Goal: Download file/media

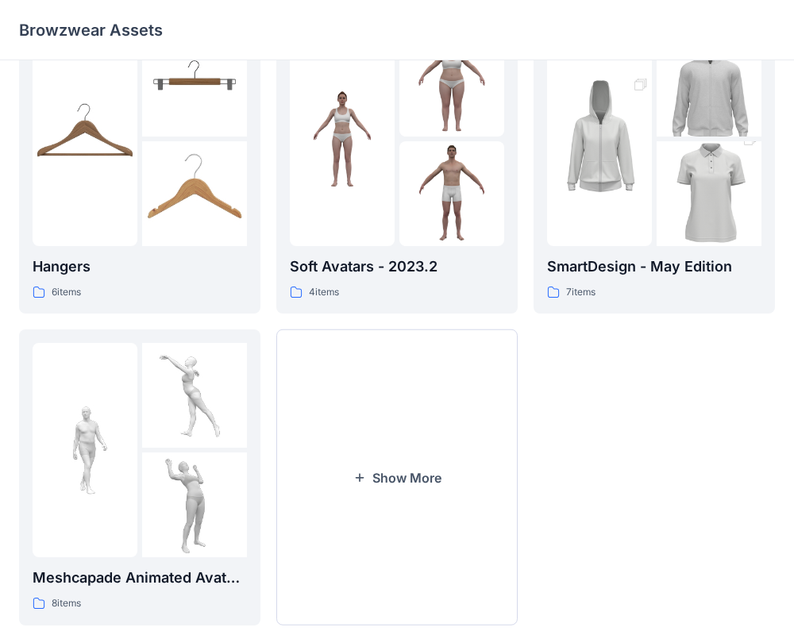
scroll to position [375, 0]
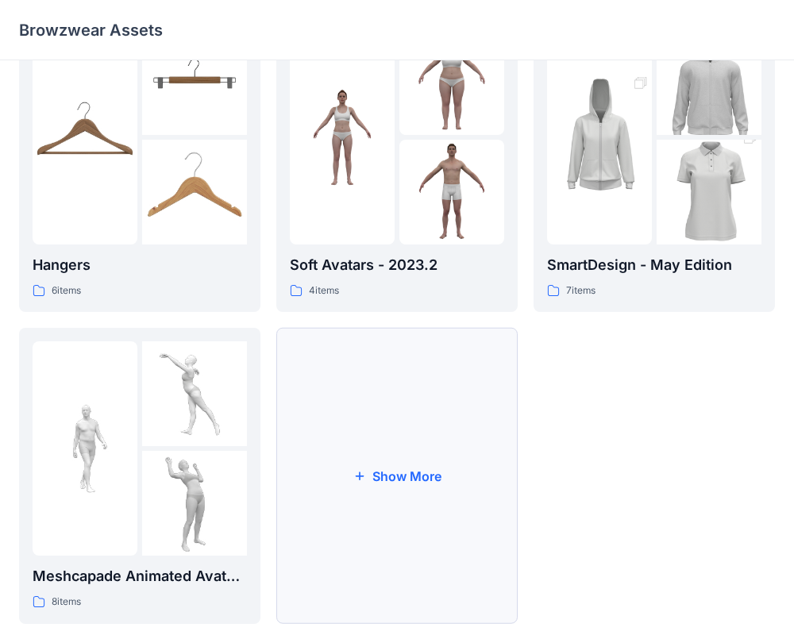
click at [390, 479] on button "Show More" at bounding box center [396, 476] width 241 height 296
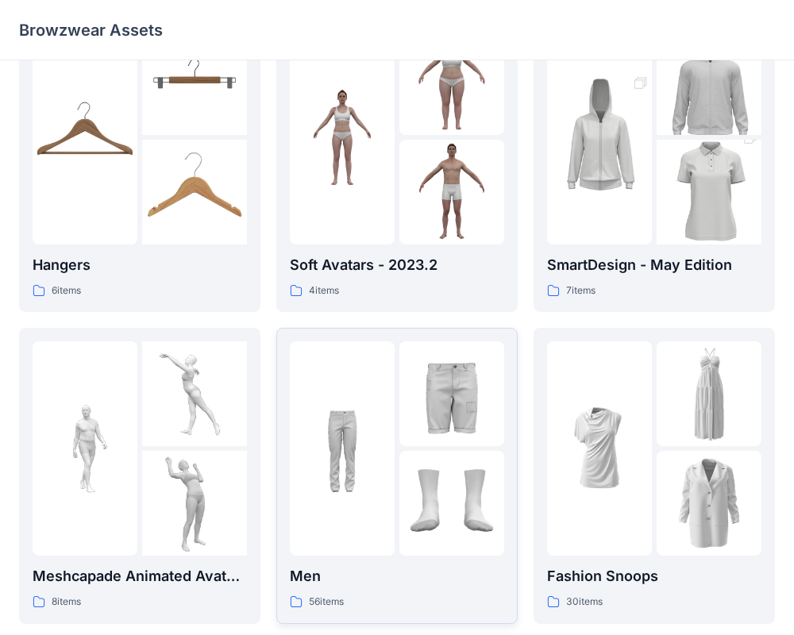
click at [375, 487] on div at bounding box center [342, 448] width 105 height 214
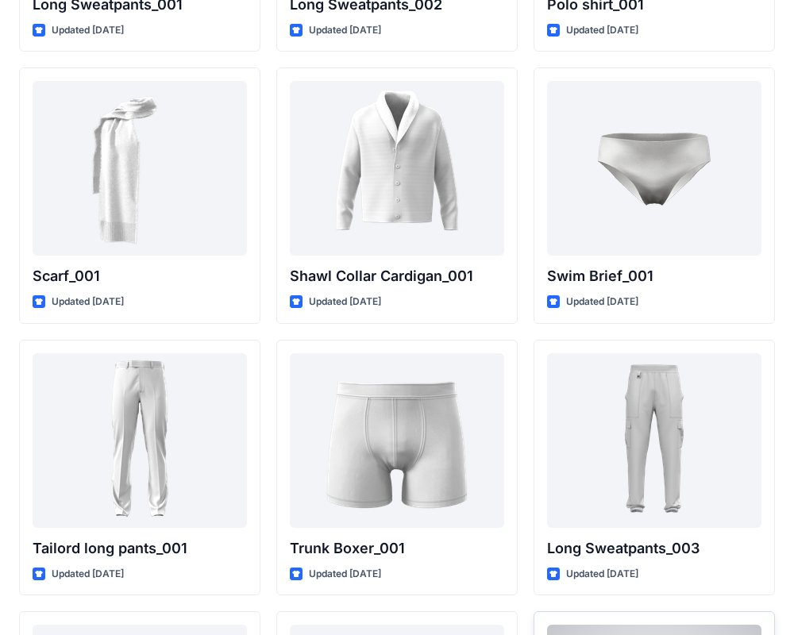
scroll to position [3494, 0]
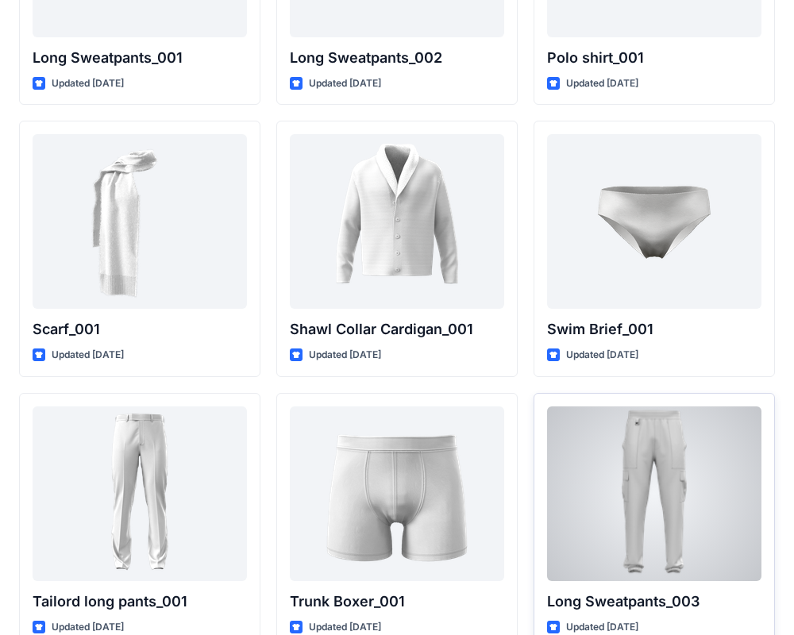
click at [653, 465] on div at bounding box center [654, 493] width 214 height 175
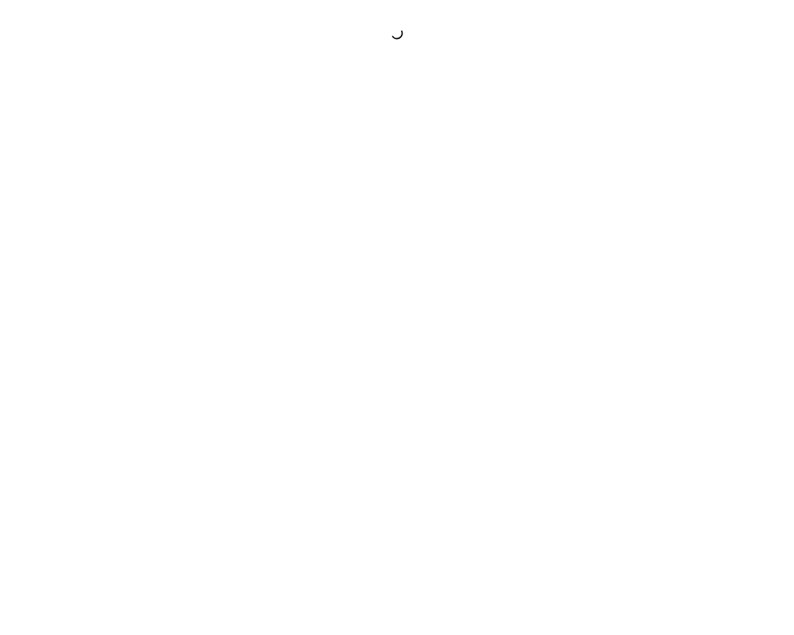
click at [653, 465] on div at bounding box center [397, 317] width 794 height 635
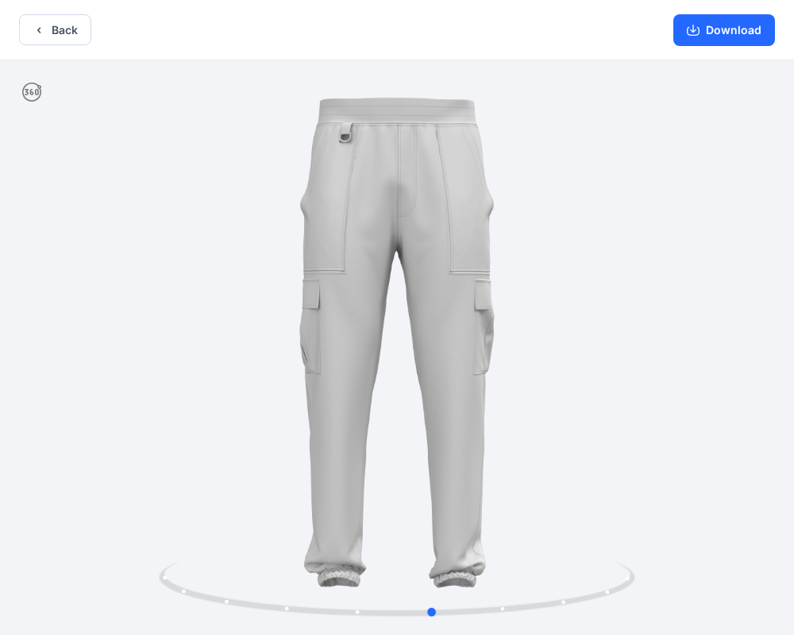
drag, startPoint x: 495, startPoint y: 331, endPoint x: 531, endPoint y: 337, distance: 37.1
click at [531, 337] on div at bounding box center [397, 349] width 794 height 578
click at [732, 30] on button "Download" at bounding box center [724, 30] width 102 height 32
